Goal: Transaction & Acquisition: Purchase product/service

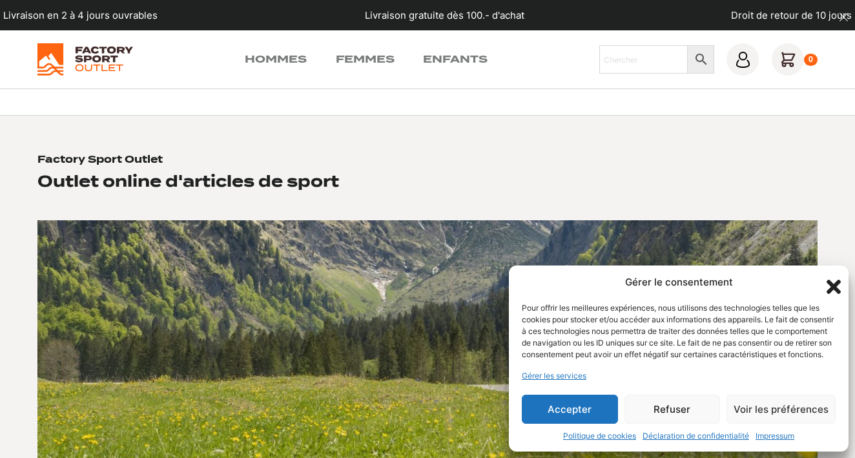
click at [565, 406] on button "Accepter" at bounding box center [570, 408] width 96 height 29
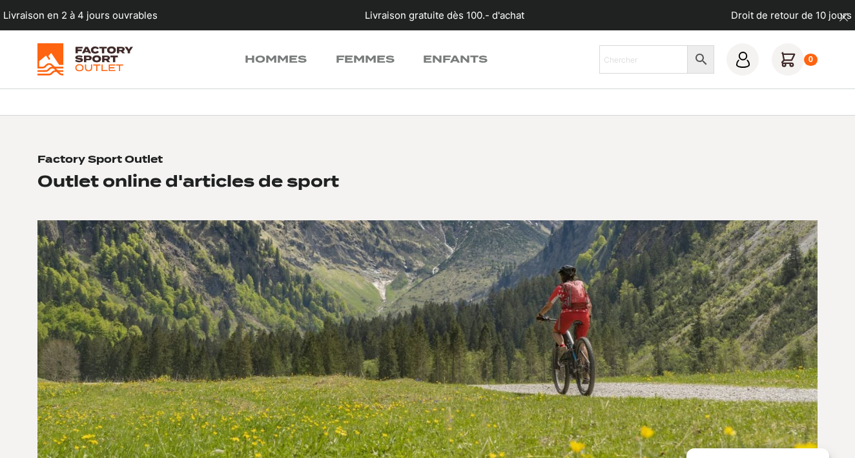
click at [81, 48] on img at bounding box center [84, 59] width 95 height 32
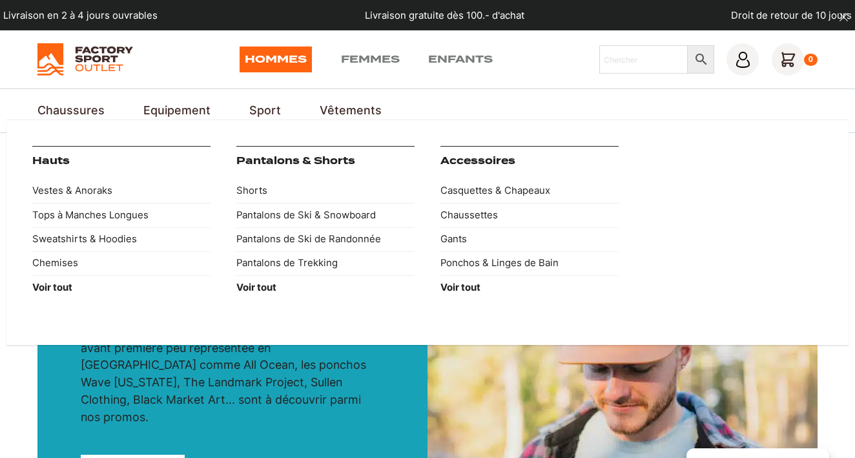
click at [358, 110] on link "Vêtements" at bounding box center [351, 110] width 62 height 17
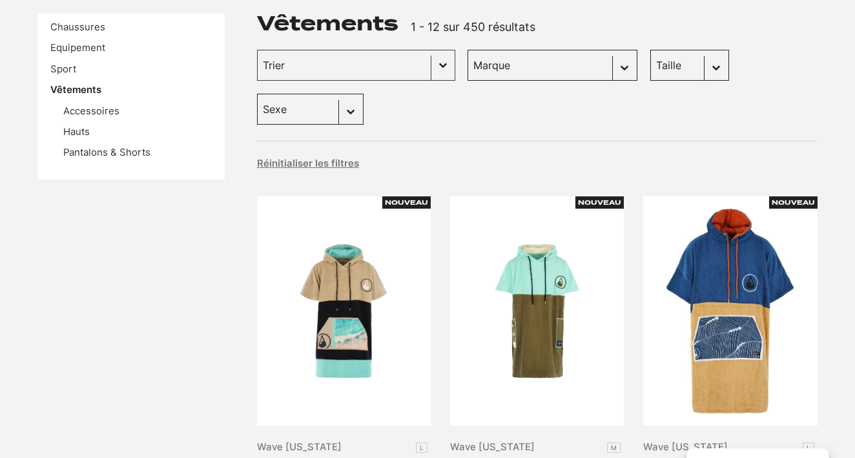
scroll to position [192, 0]
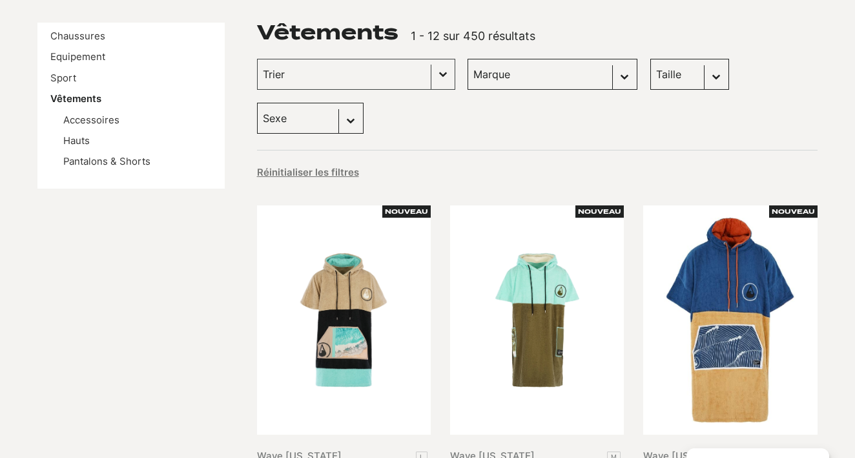
click at [364, 117] on div "Trier Trier le contenu Trier Plus récents Plus anciens Prix croissants Prix déc…" at bounding box center [537, 96] width 560 height 75
select select "hommes"
click at [599, 80] on div "Marque Sélectionnez le contenu Marque Scott (72) Columbia (47) Dakine (30) Craf…" at bounding box center [552, 74] width 170 height 31
select select "hommes"
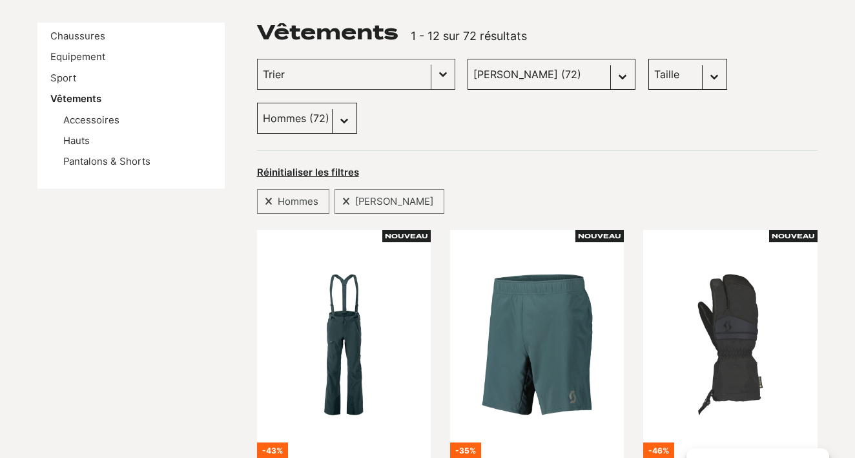
select select "craft"
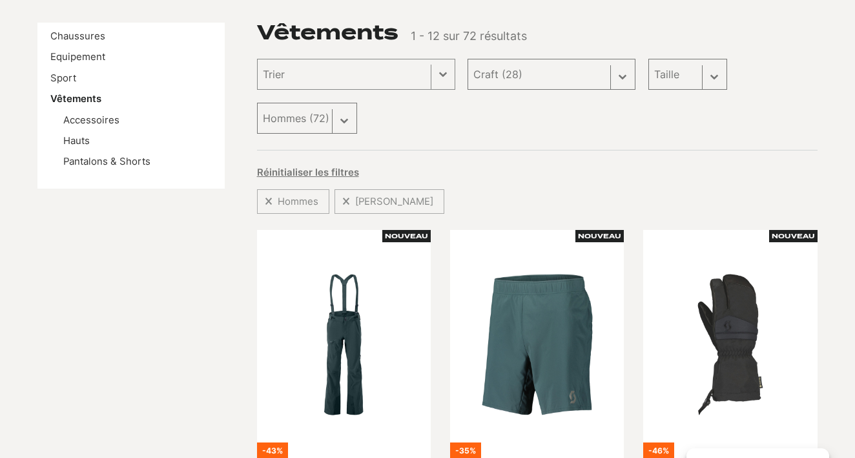
click at [704, 72] on div "Taille Sélectionnez le contenu Taille M (8) L (0) S (1) XL (0) XXL (0) L/XL (0)…" at bounding box center [687, 74] width 79 height 31
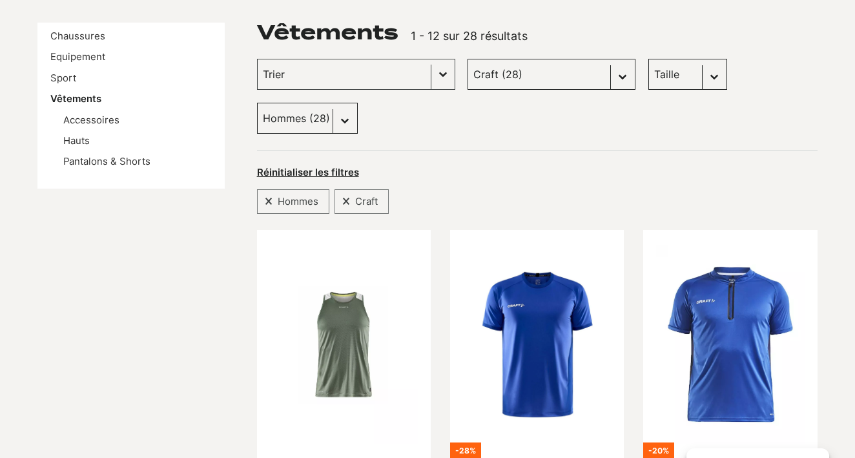
click at [701, 75] on select "Taille M (2) L (2) S (2) XL (0) XXL (7) L/XL (0) XS/S (0) 32 (0) 37-41 (0) XXXL…" at bounding box center [687, 74] width 79 height 31
select select "l"
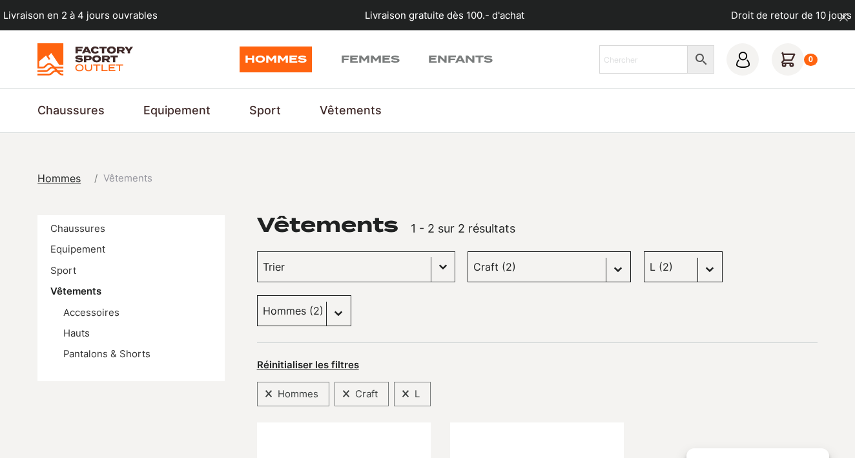
click at [77, 54] on img at bounding box center [84, 59] width 95 height 32
